Goal: Task Accomplishment & Management: Use online tool/utility

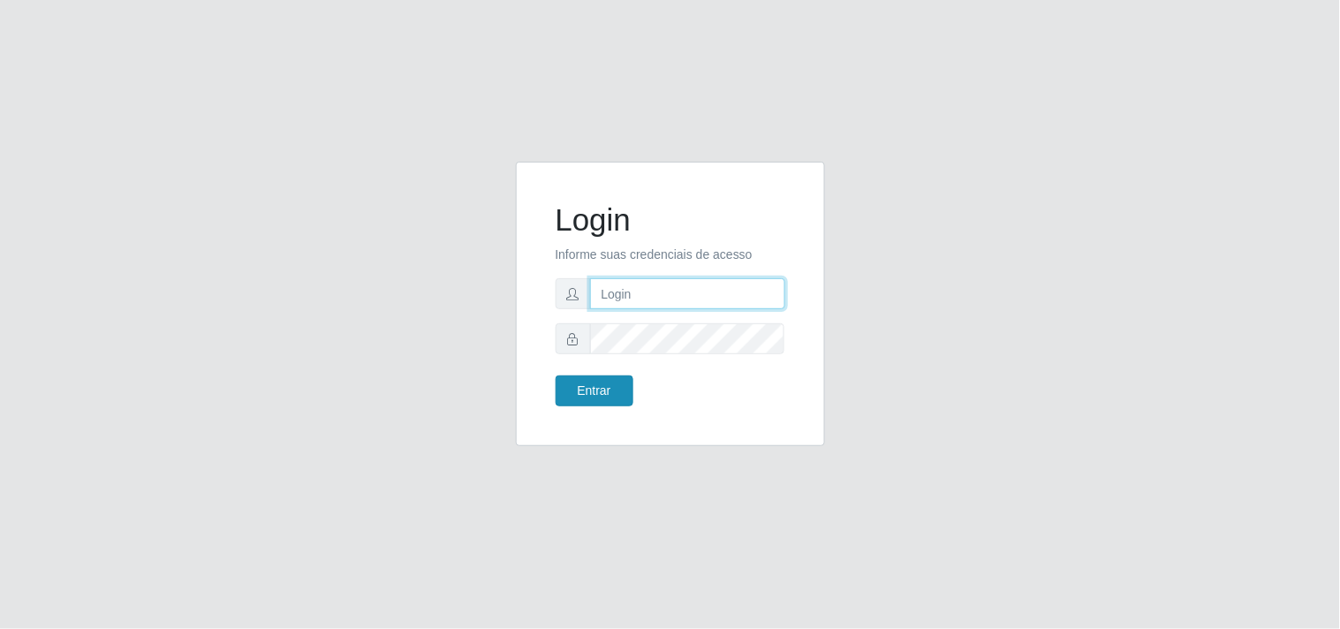
type input "[EMAIL_ADDRESS][DOMAIN_NAME]"
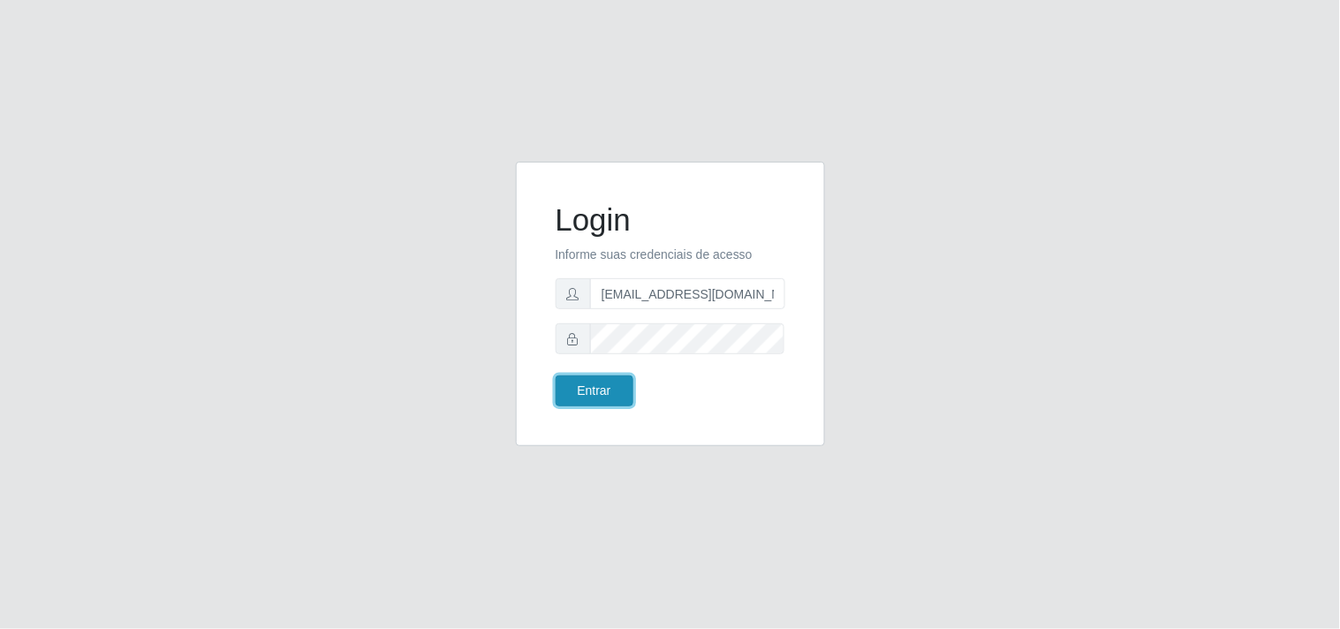
click at [596, 396] on button "Entrar" at bounding box center [595, 390] width 78 height 31
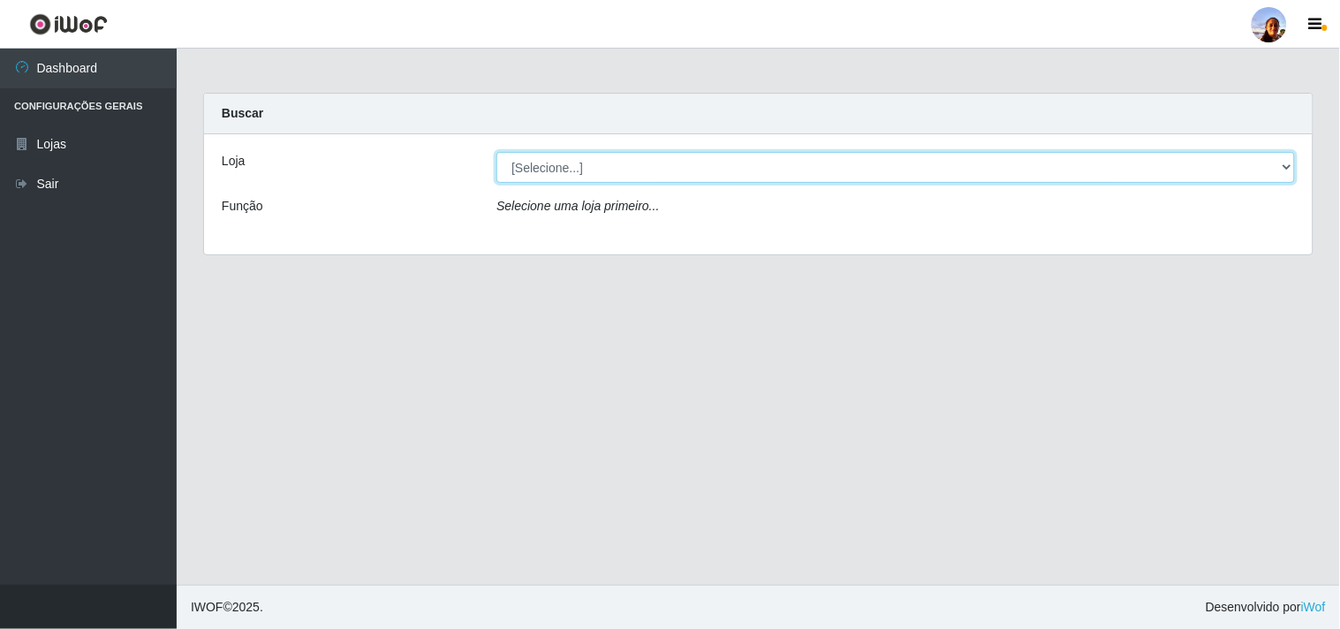
click at [656, 170] on select "[Selecione...] Supermercado [GEOGRAPHIC_DATA]" at bounding box center [896, 167] width 799 height 31
select select "166"
click at [497, 152] on select "[Selecione...] Supermercado [GEOGRAPHIC_DATA]" at bounding box center [896, 167] width 799 height 31
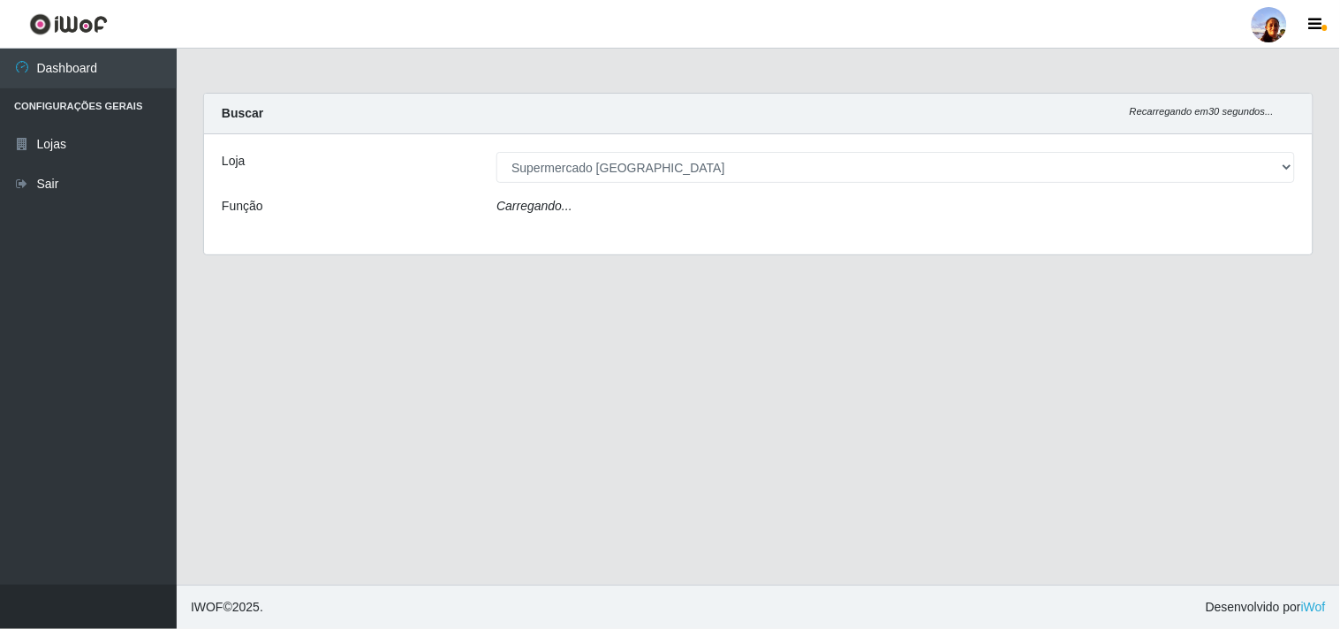
click at [675, 215] on div "Carregando..." at bounding box center [895, 210] width 825 height 26
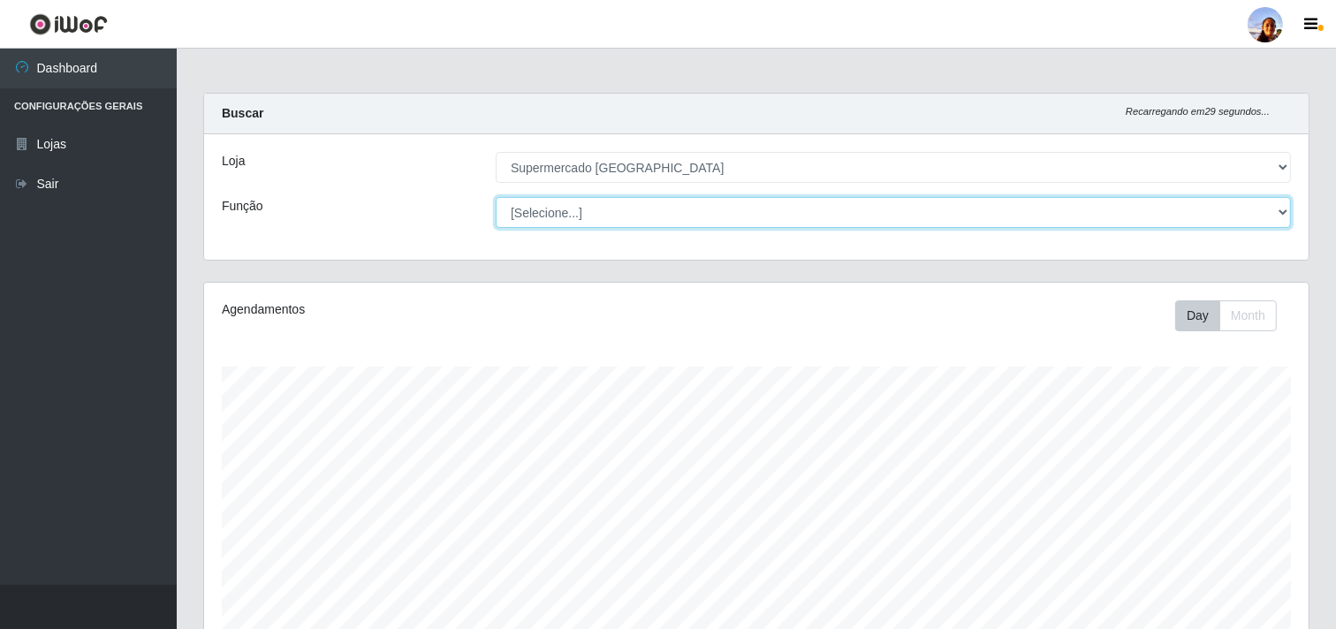
drag, startPoint x: 656, startPoint y: 181, endPoint x: 675, endPoint y: 215, distance: 38.8
click at [675, 215] on select "[Selecione...] ASG ASG + ASG ++ Auxiliar de entrega + Auxiliar de entrega ++ Au…" at bounding box center [893, 212] width 795 height 31
click at [782, 212] on select "[Selecione...] ASG ASG + ASG ++ Auxiliar de entrega + Auxiliar de entrega ++ Au…" at bounding box center [893, 212] width 795 height 31
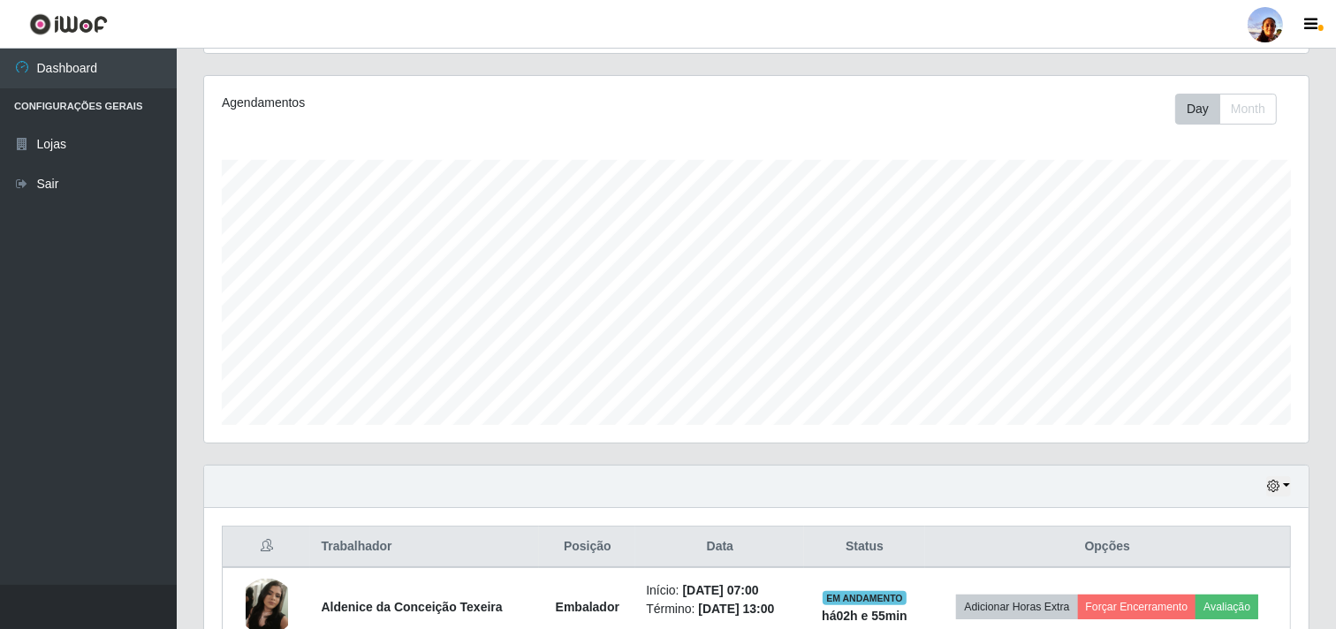
scroll to position [307, 0]
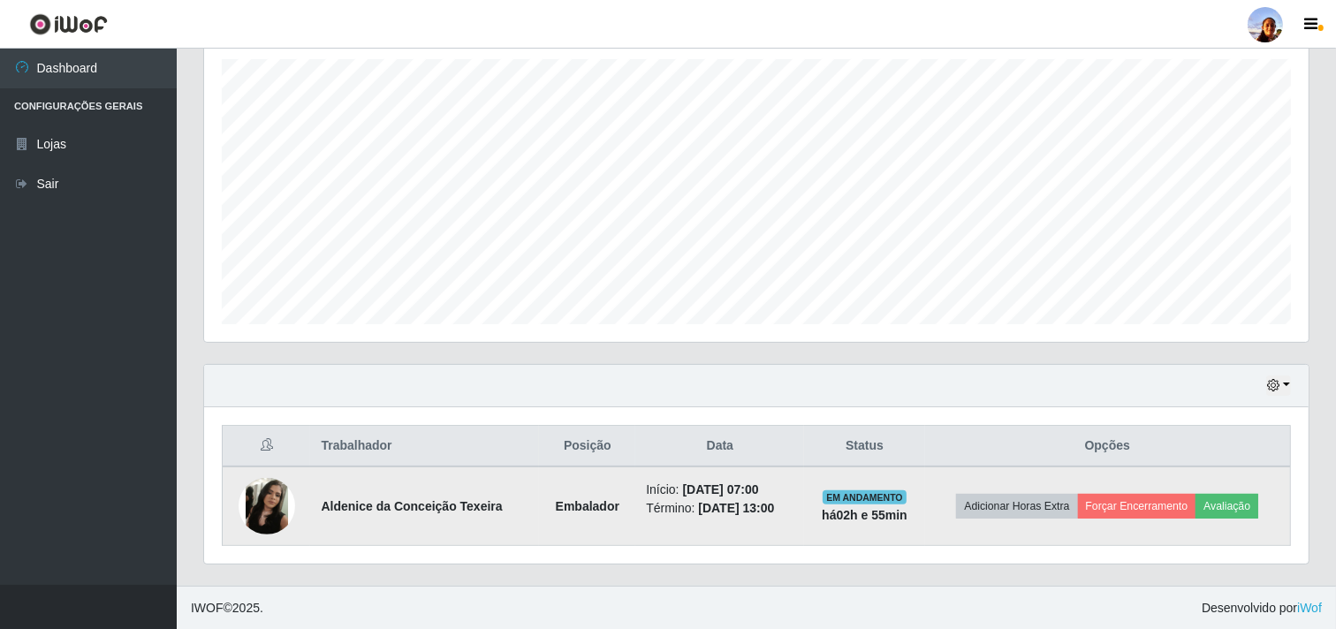
click at [270, 491] on img at bounding box center [267, 506] width 57 height 57
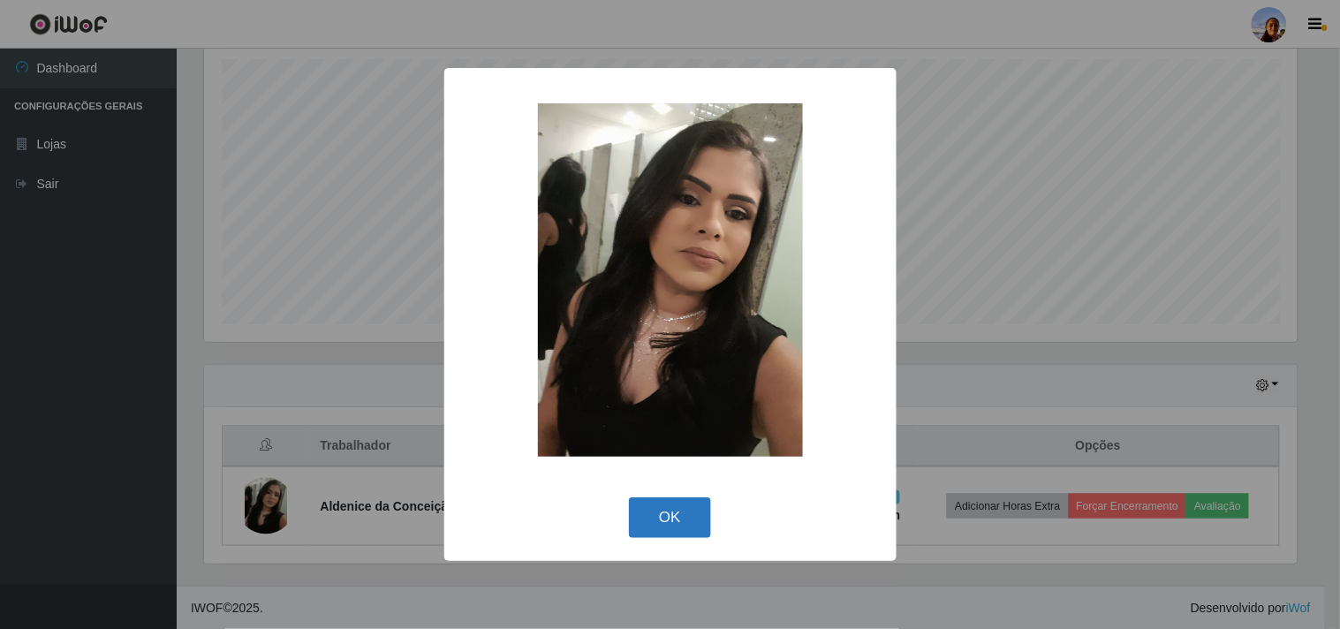
click at [655, 534] on button "OK" at bounding box center [670, 518] width 82 height 42
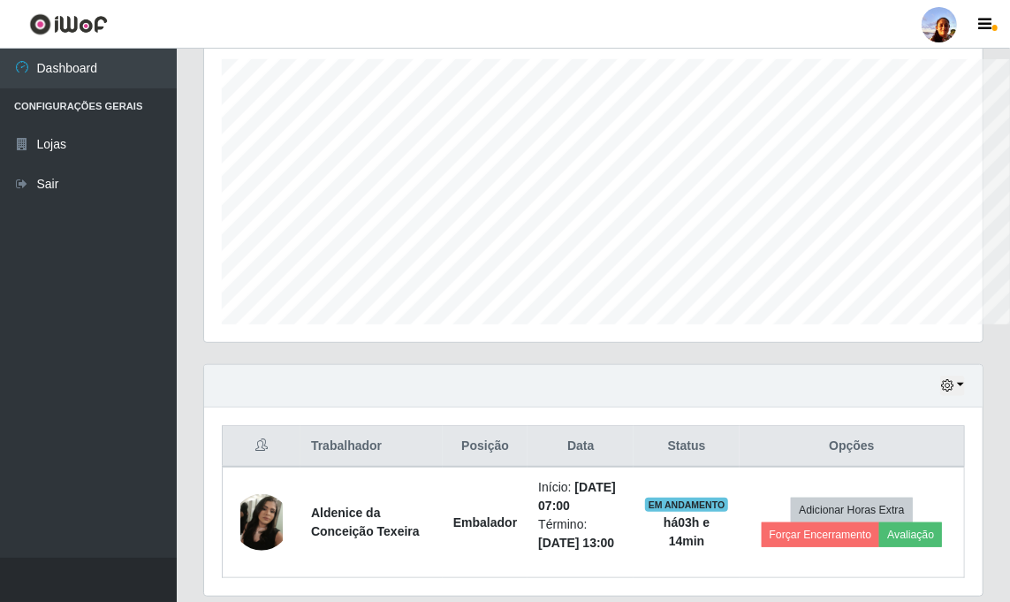
scroll to position [883094, 882682]
